Goal: Find specific page/section: Find specific page/section

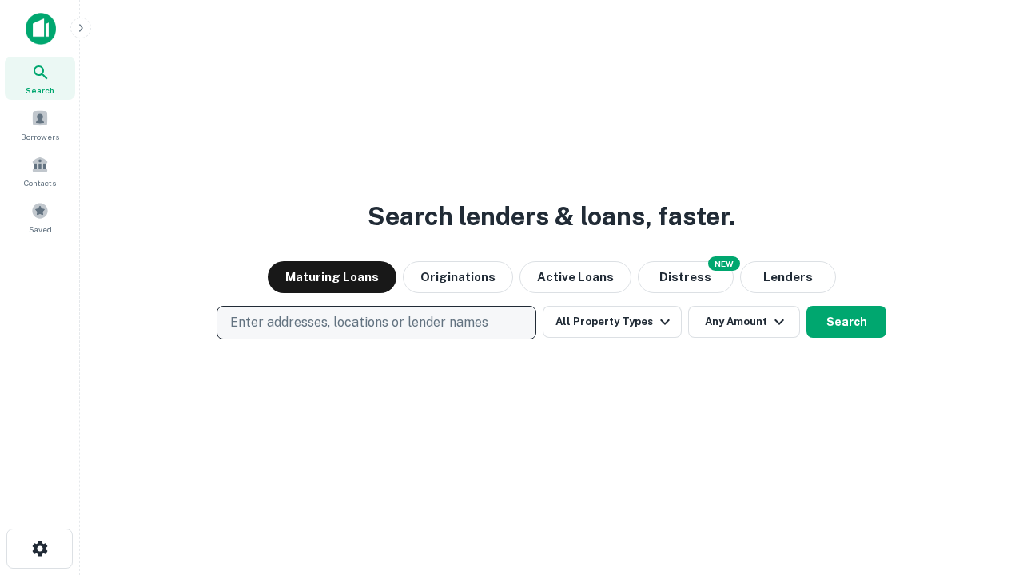
click at [375, 323] on p "Enter addresses, locations or lender names" at bounding box center [359, 322] width 258 height 19
type input "**********"
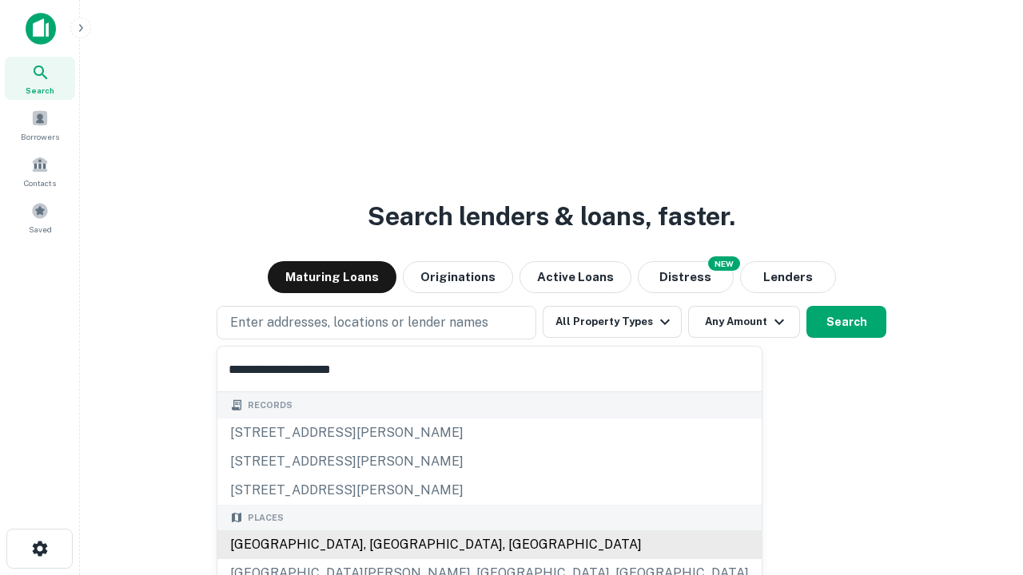
click at [382, 545] on div "[GEOGRAPHIC_DATA], [GEOGRAPHIC_DATA], [GEOGRAPHIC_DATA]" at bounding box center [489, 544] width 544 height 29
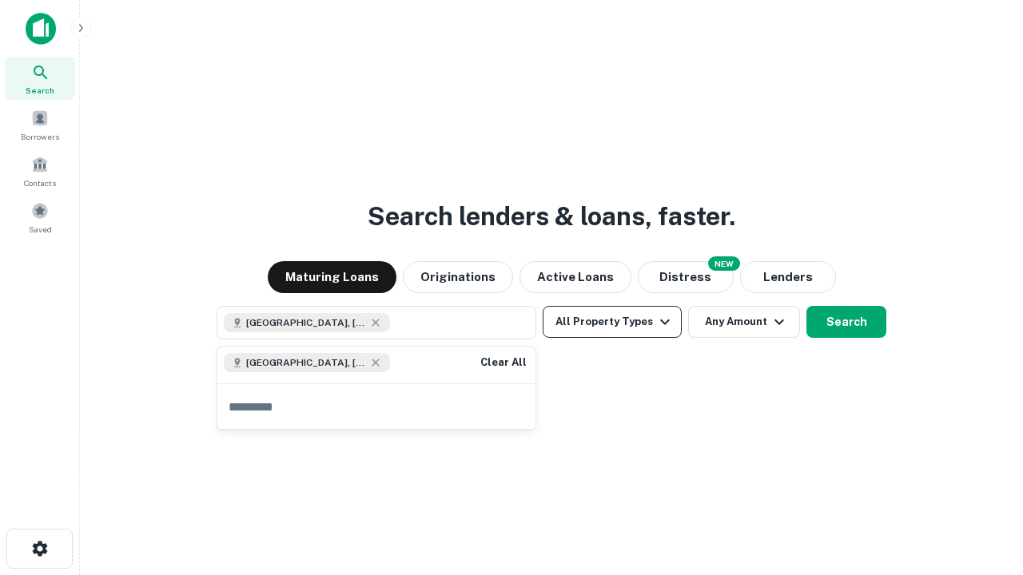
click at [612, 322] on button "All Property Types" at bounding box center [611, 322] width 139 height 32
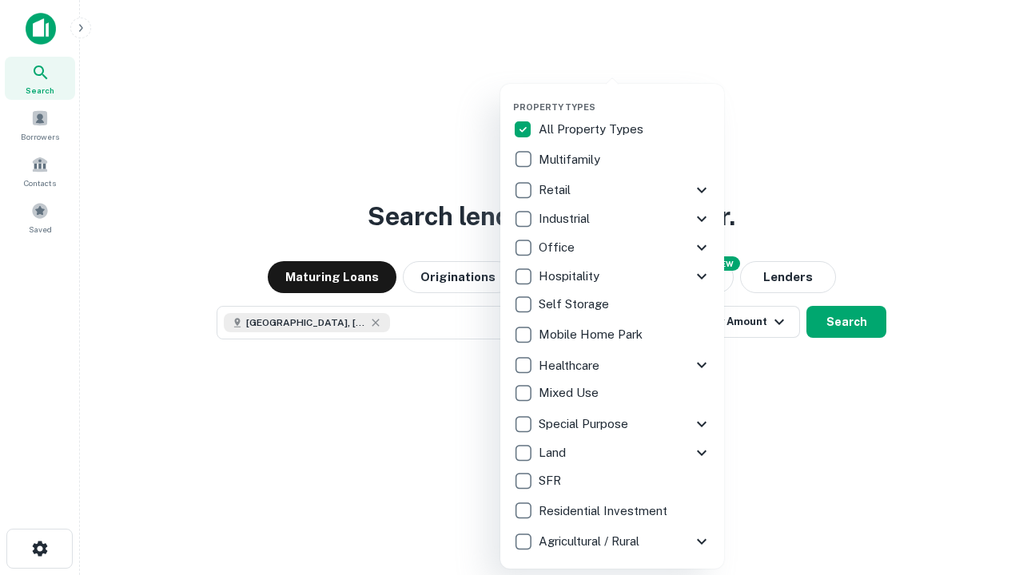
click at [625, 97] on button "button" at bounding box center [625, 97] width 224 height 1
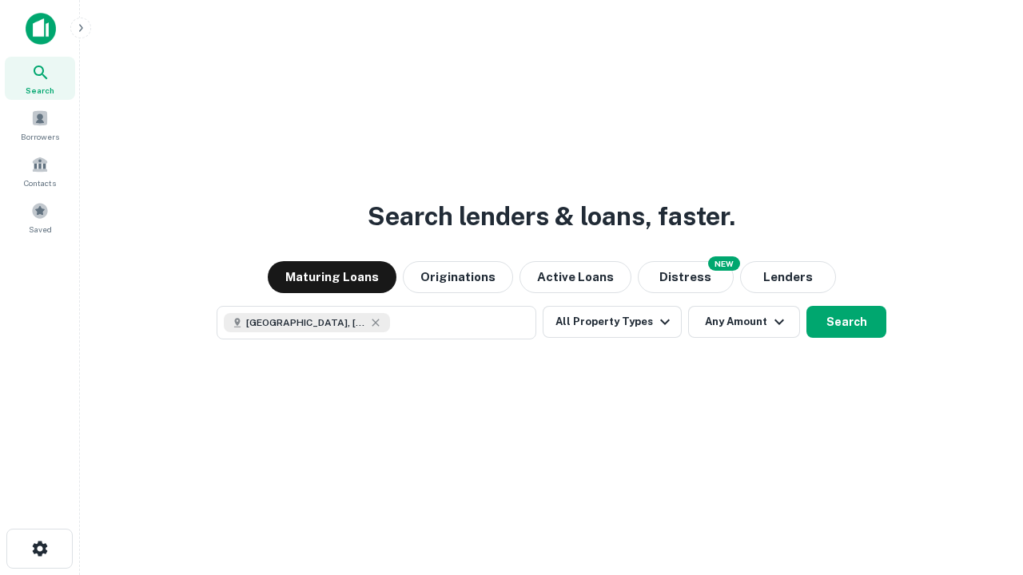
scroll to position [26, 0]
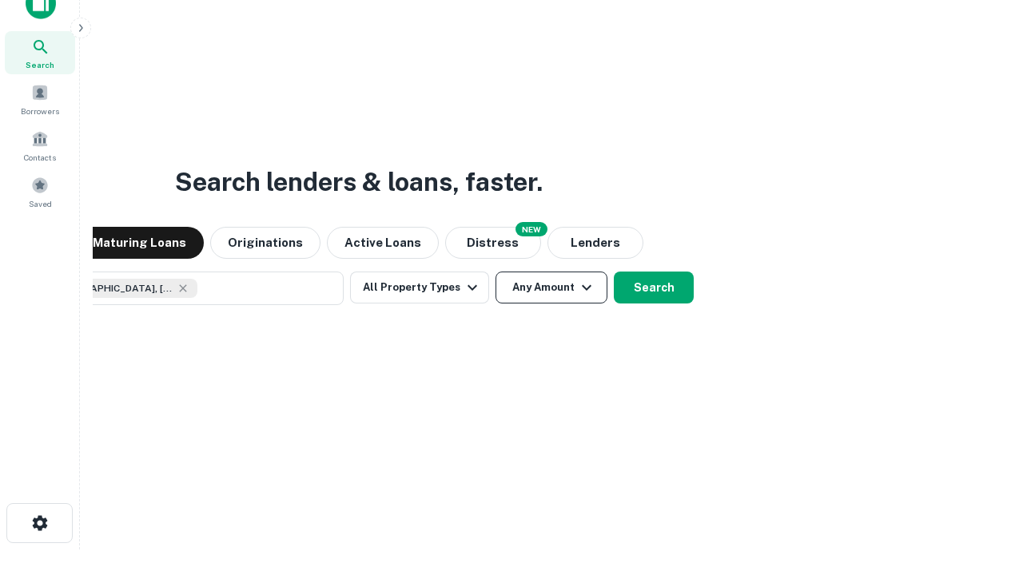
click at [495, 272] on button "Any Amount" at bounding box center [551, 288] width 112 height 32
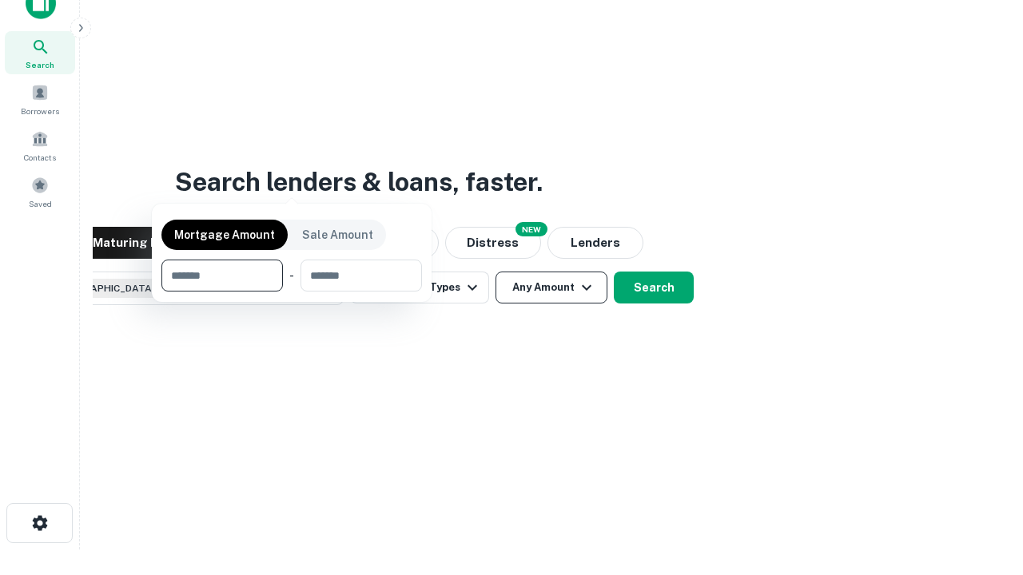
scroll to position [115, 452]
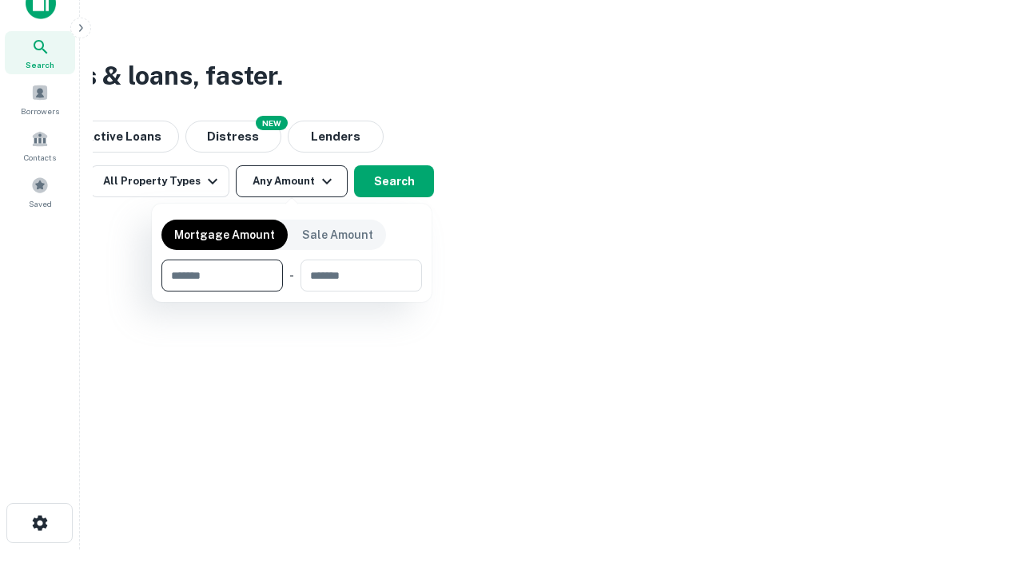
type input "*******"
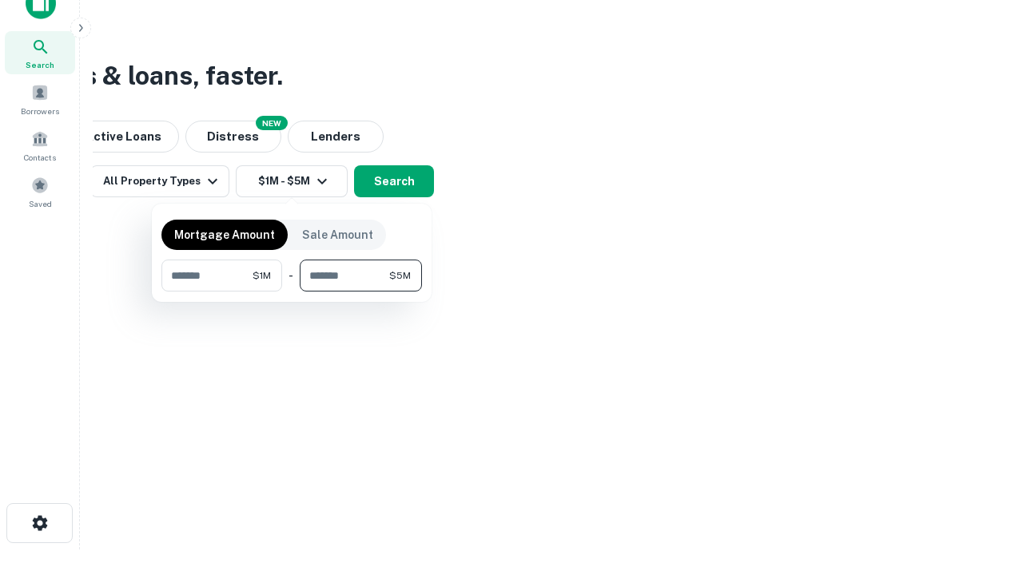
type input "*******"
click at [292, 292] on button "button" at bounding box center [291, 292] width 260 height 1
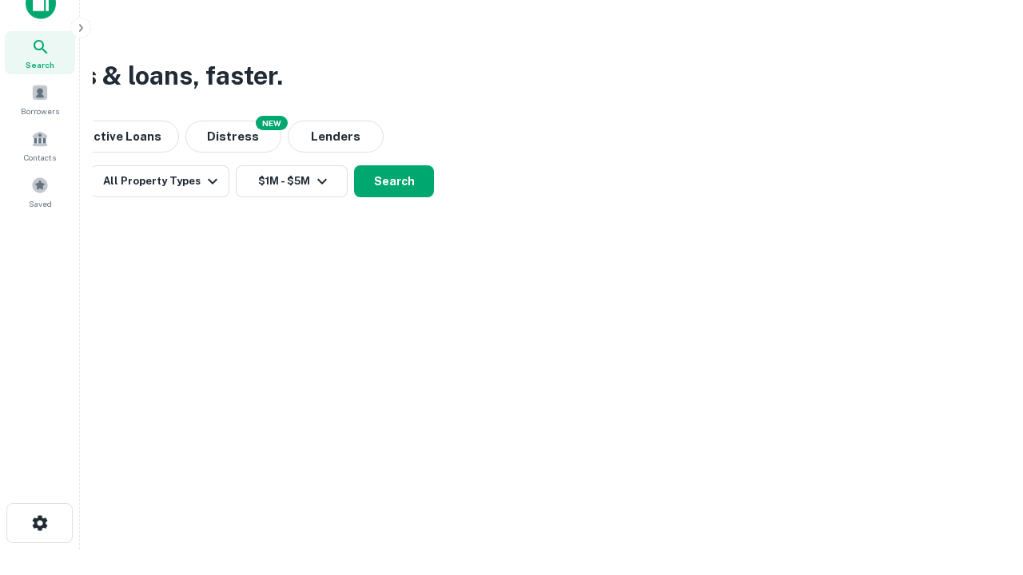
scroll to position [26, 0]
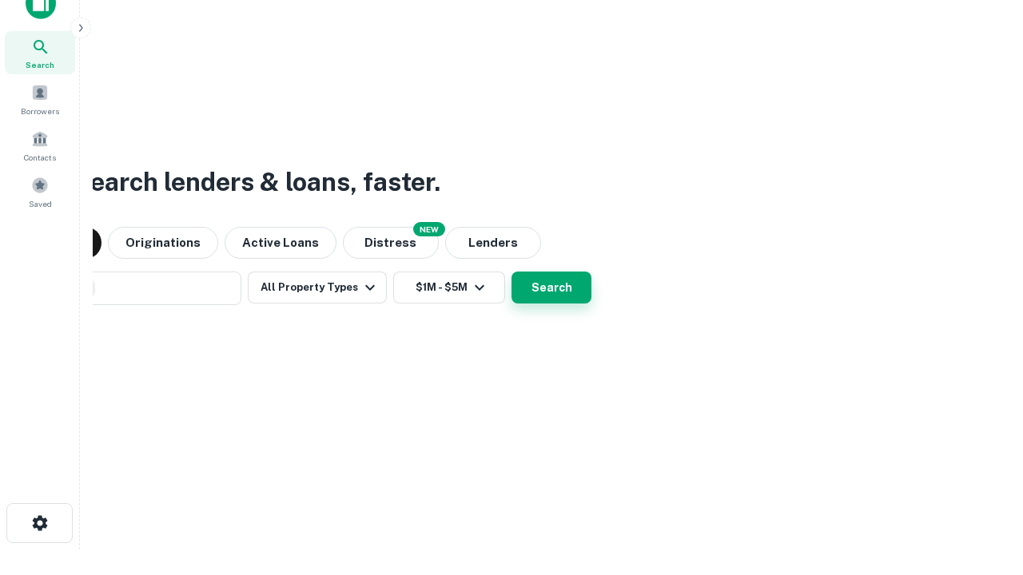
click at [511, 272] on button "Search" at bounding box center [551, 288] width 80 height 32
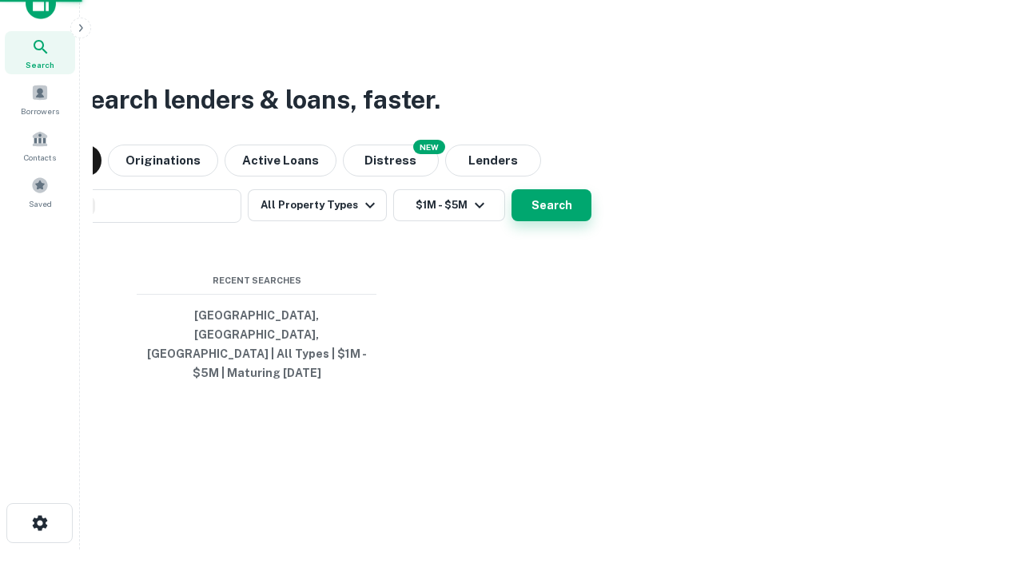
scroll to position [52, 452]
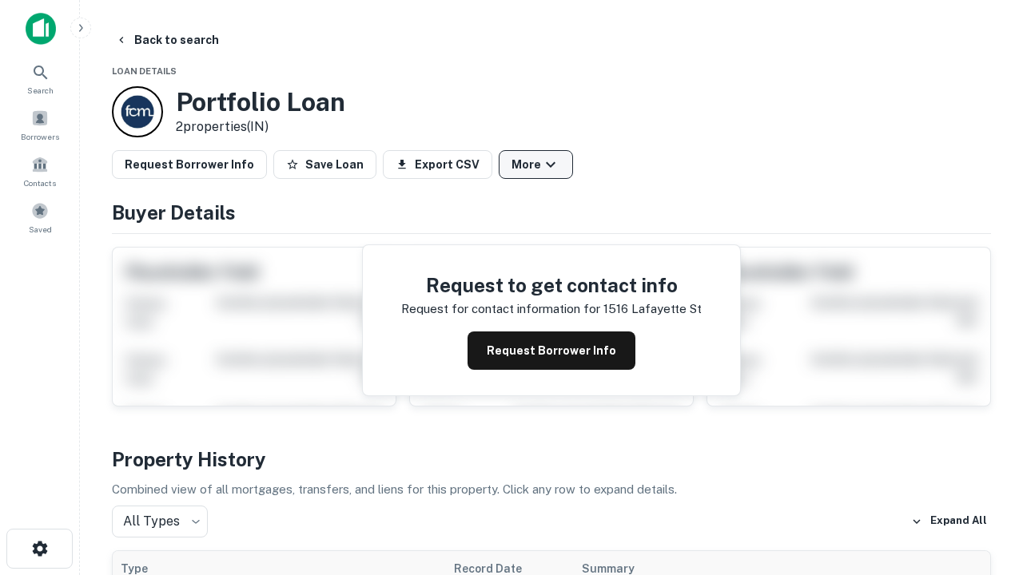
click at [535, 165] on button "More" at bounding box center [535, 164] width 74 height 29
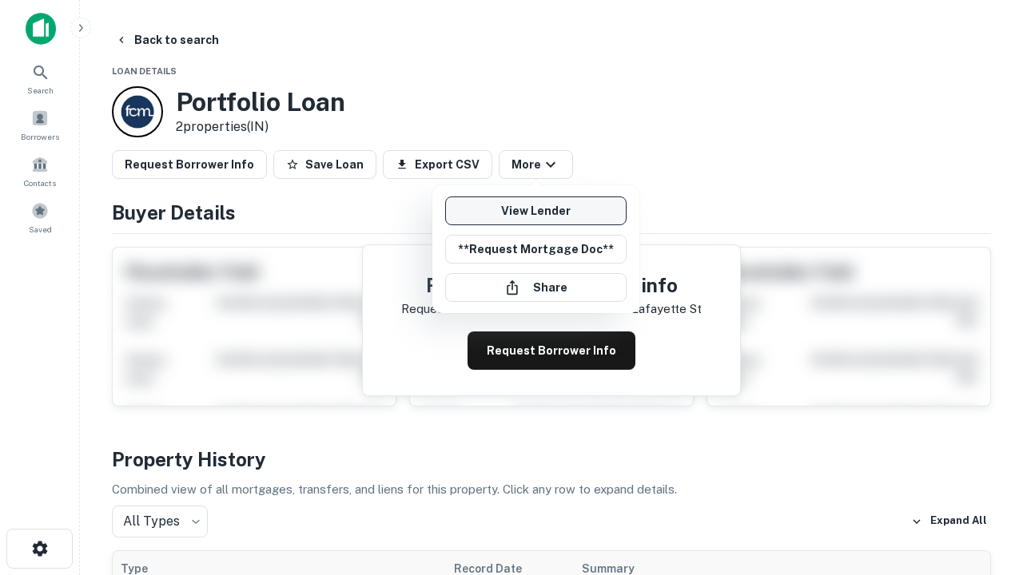
click at [535, 211] on link "View Lender" at bounding box center [535, 211] width 181 height 29
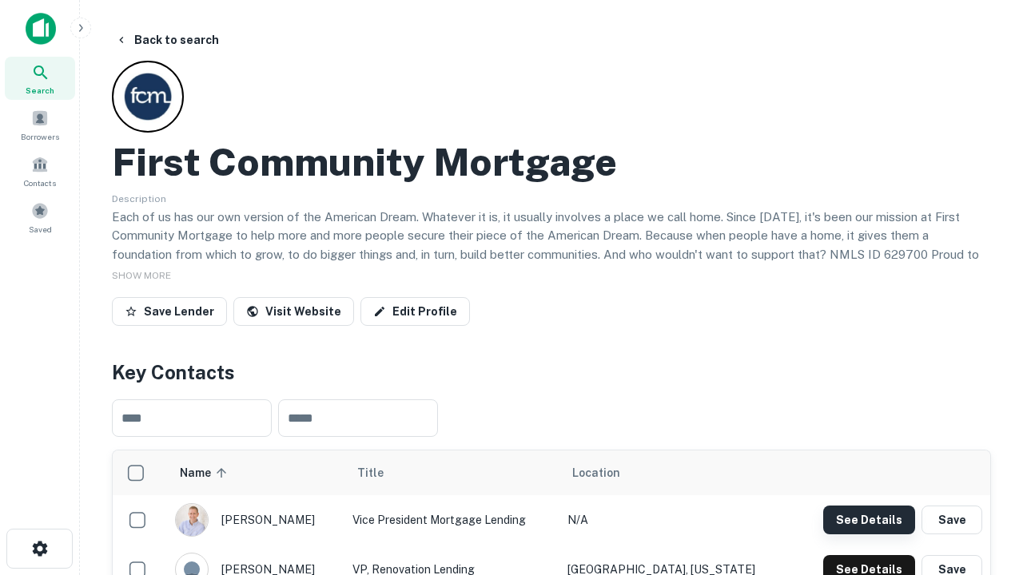
click at [868, 519] on button "See Details" at bounding box center [869, 520] width 92 height 29
